Goal: Task Accomplishment & Management: Manage account settings

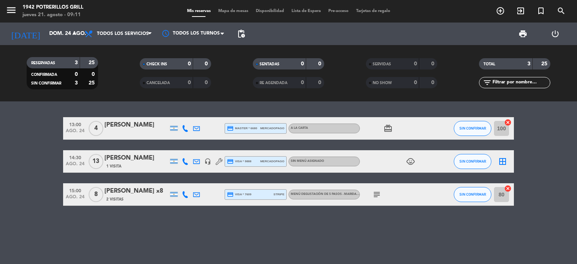
scroll to position [281, 0]
click at [141, 156] on div "[PERSON_NAME]" at bounding box center [137, 158] width 64 height 10
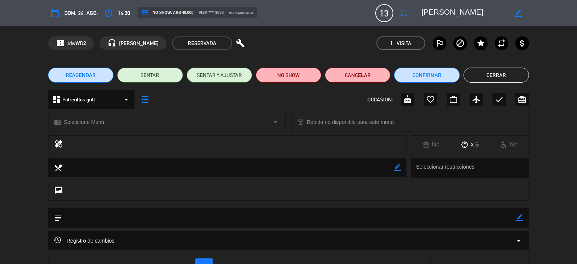
drag, startPoint x: 520, startPoint y: 218, endPoint x: 495, endPoint y: 221, distance: 25.7
type textarea "_"
click at [520, 218] on icon "border_color" at bounding box center [520, 217] width 7 height 7
click at [492, 221] on textarea at bounding box center [289, 217] width 455 height 19
click at [520, 218] on icon at bounding box center [520, 217] width 7 height 7
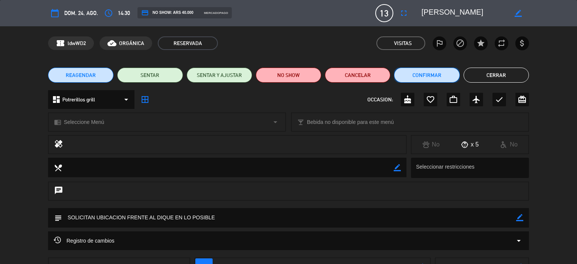
click at [429, 70] on button "Confirmar" at bounding box center [426, 75] width 65 height 15
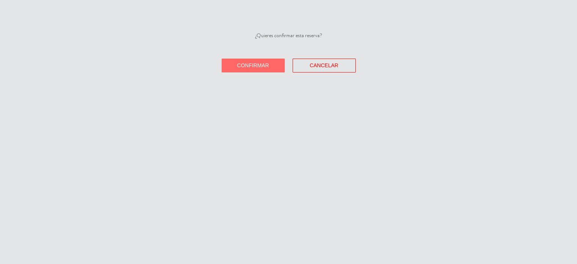
click at [236, 64] on button "Confirmar" at bounding box center [253, 66] width 63 height 14
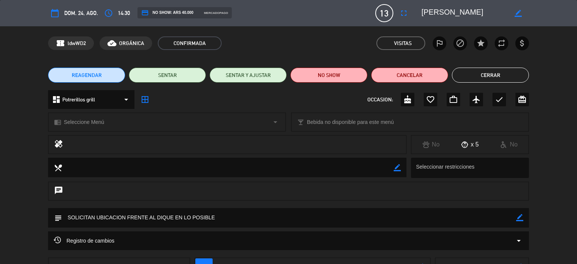
click at [523, 217] on icon "border_color" at bounding box center [520, 217] width 7 height 7
click at [526, 218] on div "subject" at bounding box center [288, 218] width 481 height 20
click at [174, 218] on textarea at bounding box center [289, 217] width 455 height 19
type textarea "SOLICITAN UBICACION FRENTE AL DIQUE MESA REDONDA EN LO POSIBLE"
click at [521, 217] on icon at bounding box center [520, 217] width 7 height 7
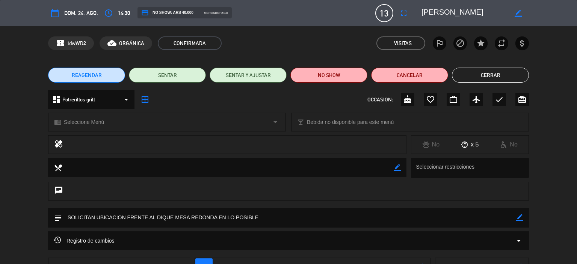
click at [470, 80] on button "Cerrar" at bounding box center [490, 75] width 77 height 15
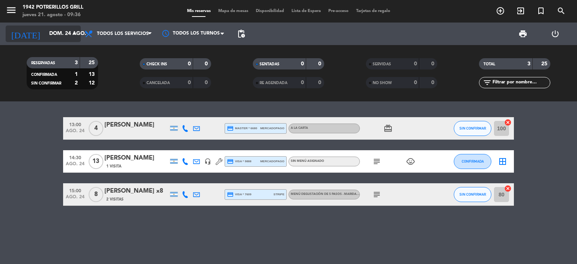
click at [45, 31] on input "dom. 24 ago." at bounding box center [80, 34] width 71 height 14
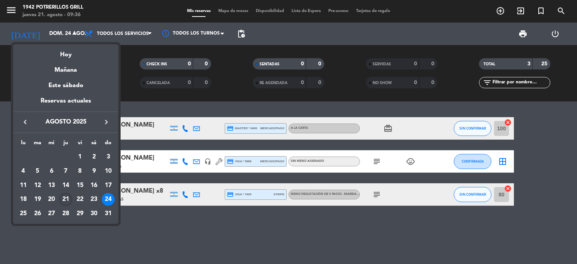
click at [67, 199] on div "21" at bounding box center [65, 199] width 13 height 13
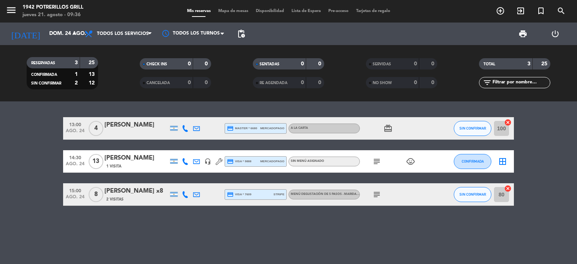
type input "jue. 21 ago."
click at [45, 32] on input "jue. 21 ago." at bounding box center [80, 34] width 71 height 14
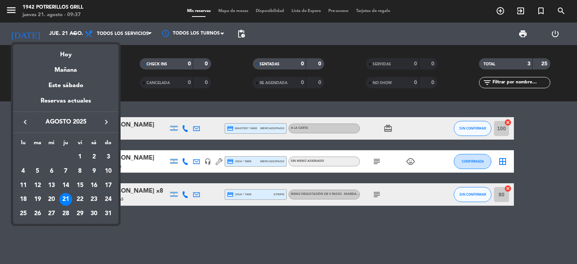
click at [67, 200] on div "21" at bounding box center [65, 199] width 13 height 13
